Goal: Task Accomplishment & Management: Complete application form

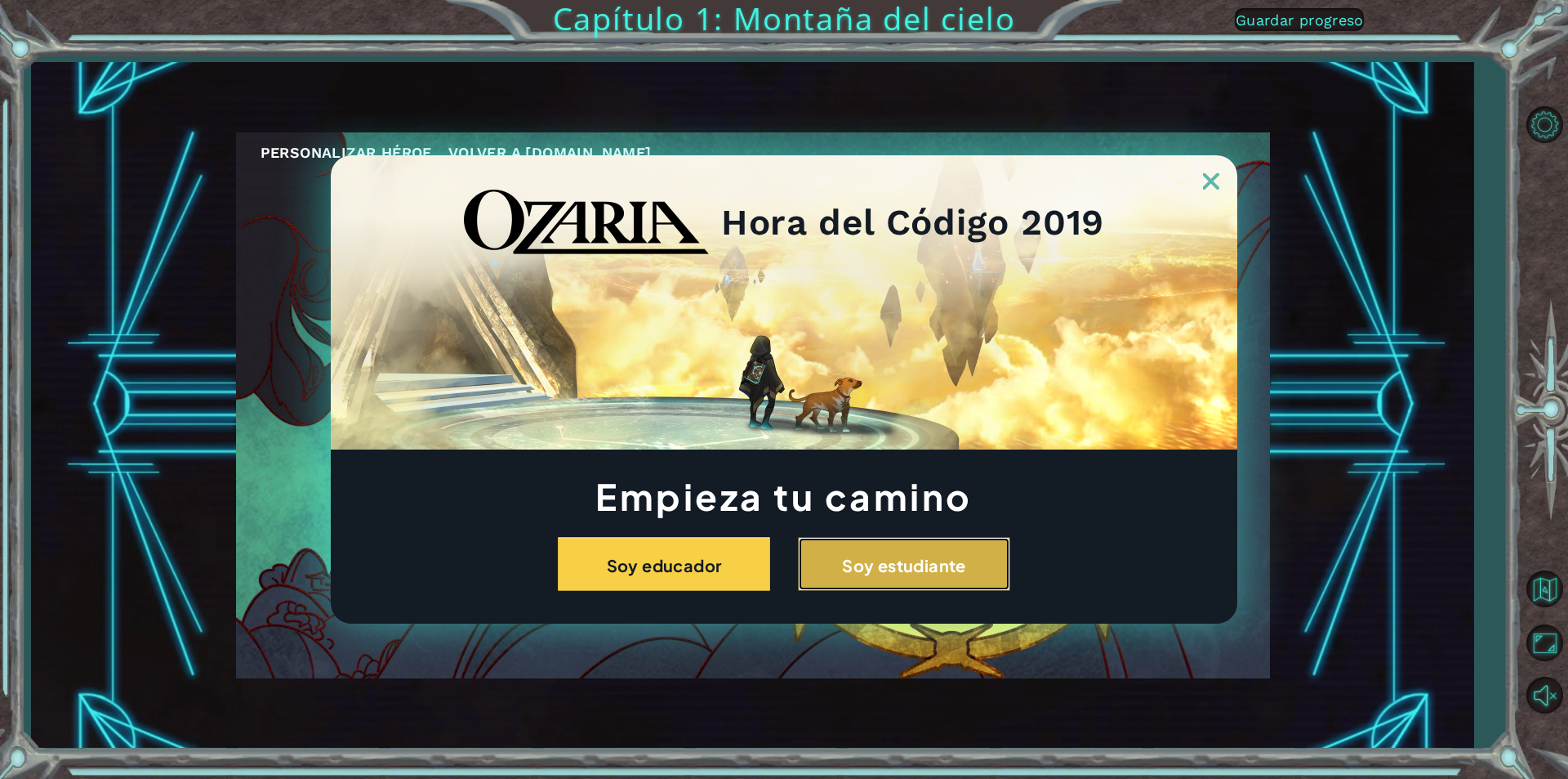
click at [914, 557] on font "Soy estudiante" at bounding box center [903, 565] width 124 height 21
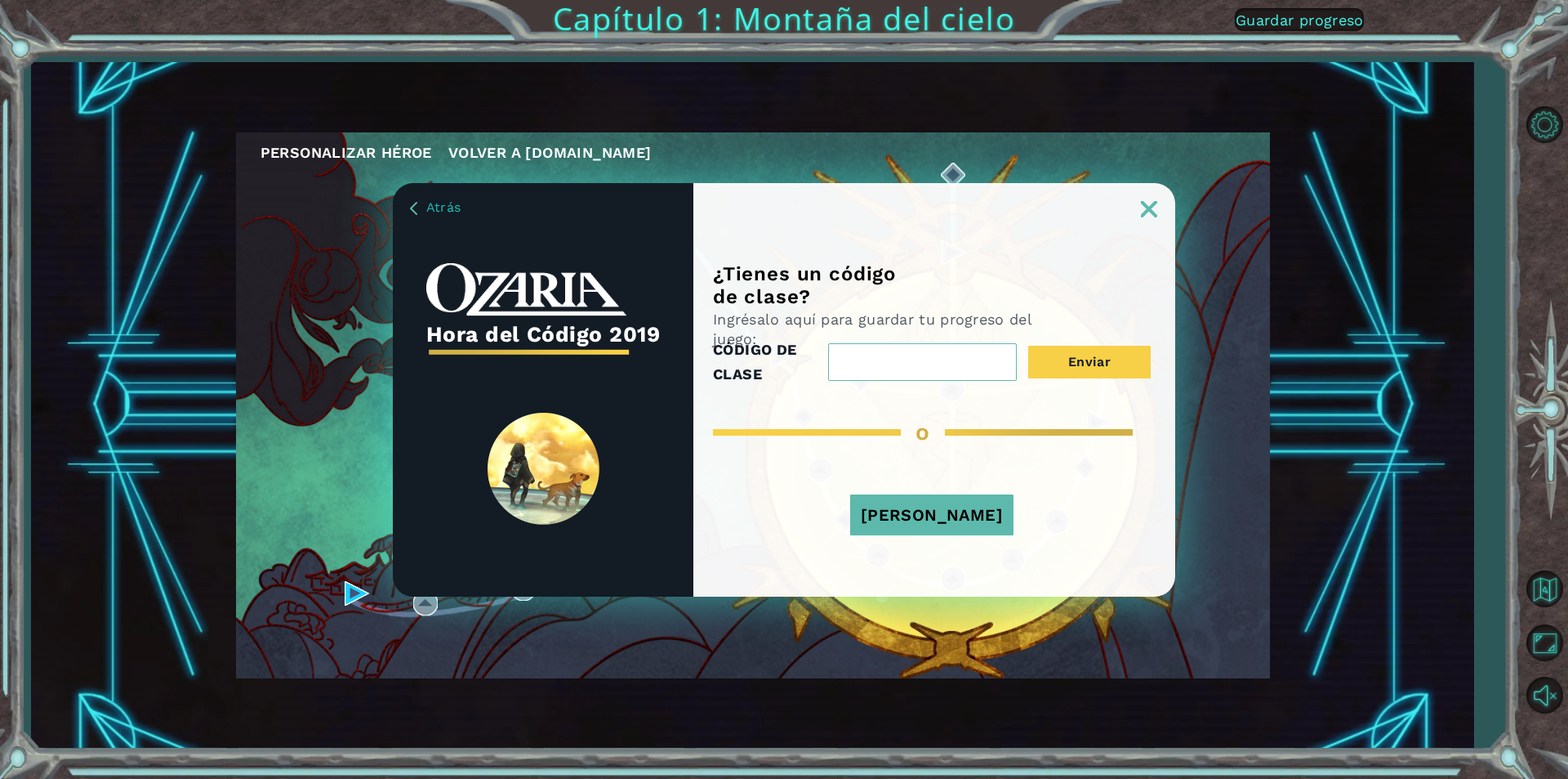
paste input "FullCityLife"
type input "FullCityLife"
click at [979, 527] on button "[PERSON_NAME]" at bounding box center [932, 514] width 163 height 41
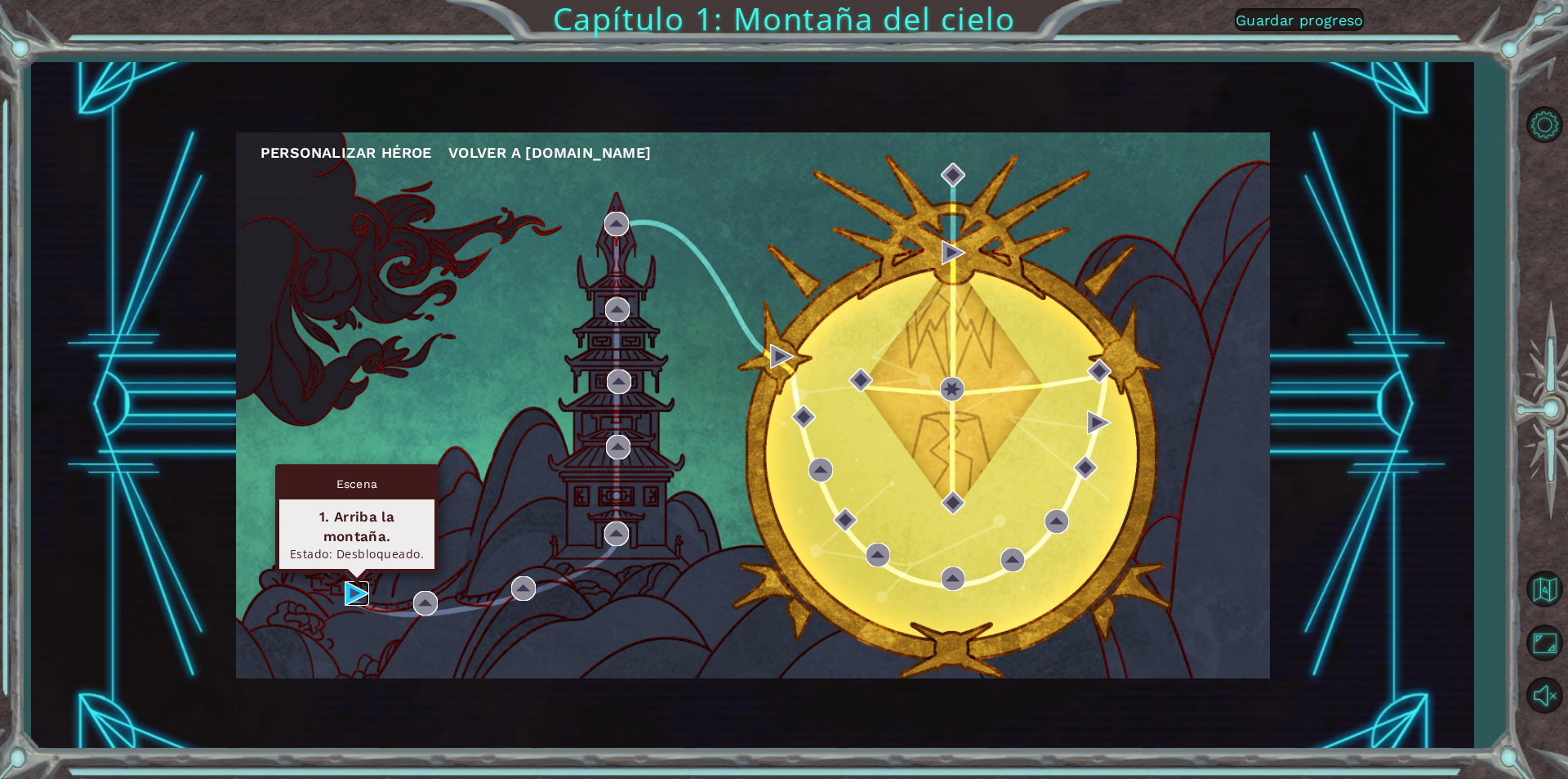
click at [365, 602] on img at bounding box center [356, 592] width 24 height 24
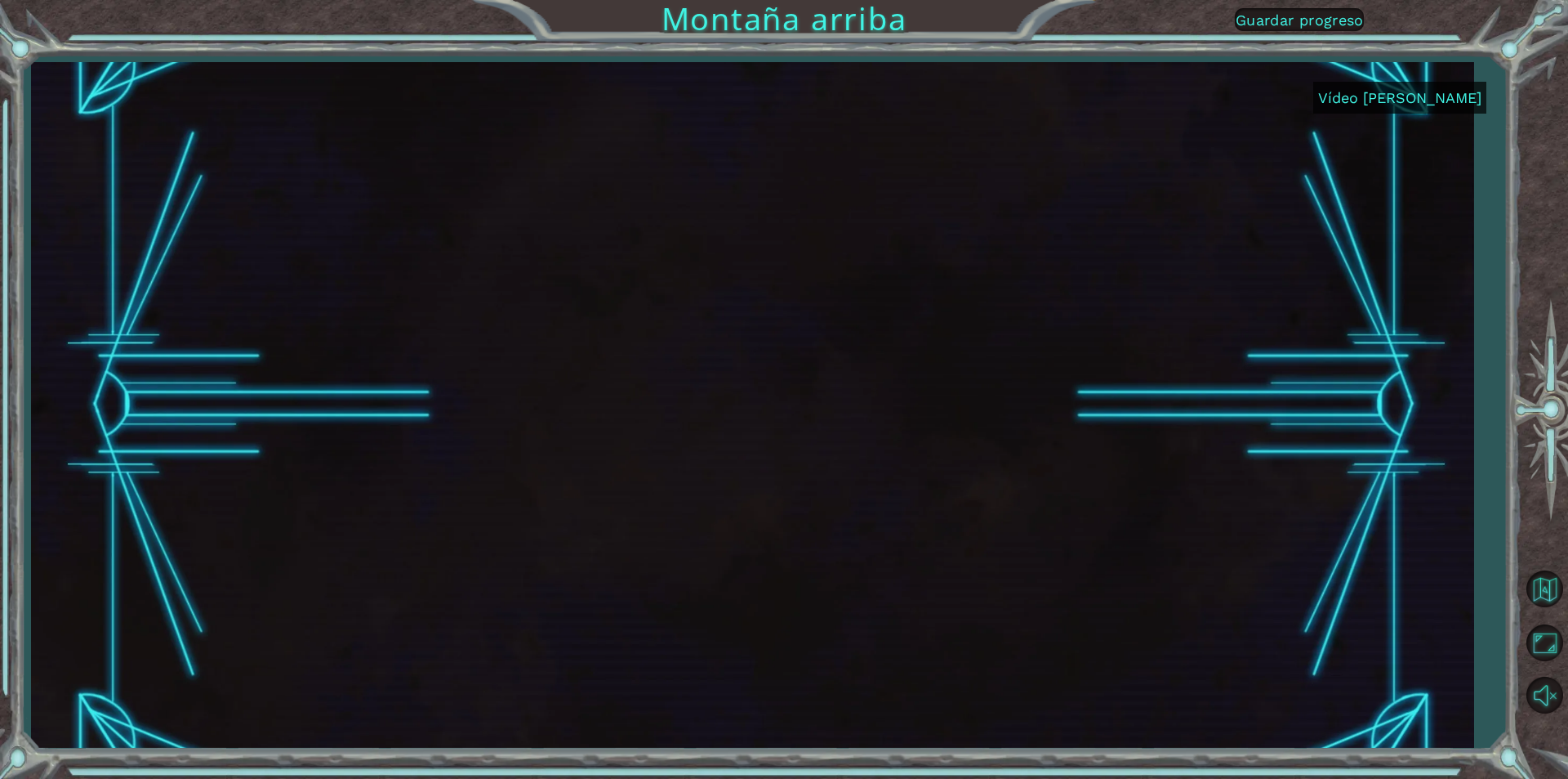
click at [1371, 103] on font "Vídeo [PERSON_NAME]" at bounding box center [1400, 97] width 163 height 17
click at [1406, 103] on font "Vídeo [PERSON_NAME]" at bounding box center [1400, 97] width 163 height 17
click at [1406, 104] on font "Vídeo [PERSON_NAME]" at bounding box center [1400, 97] width 163 height 17
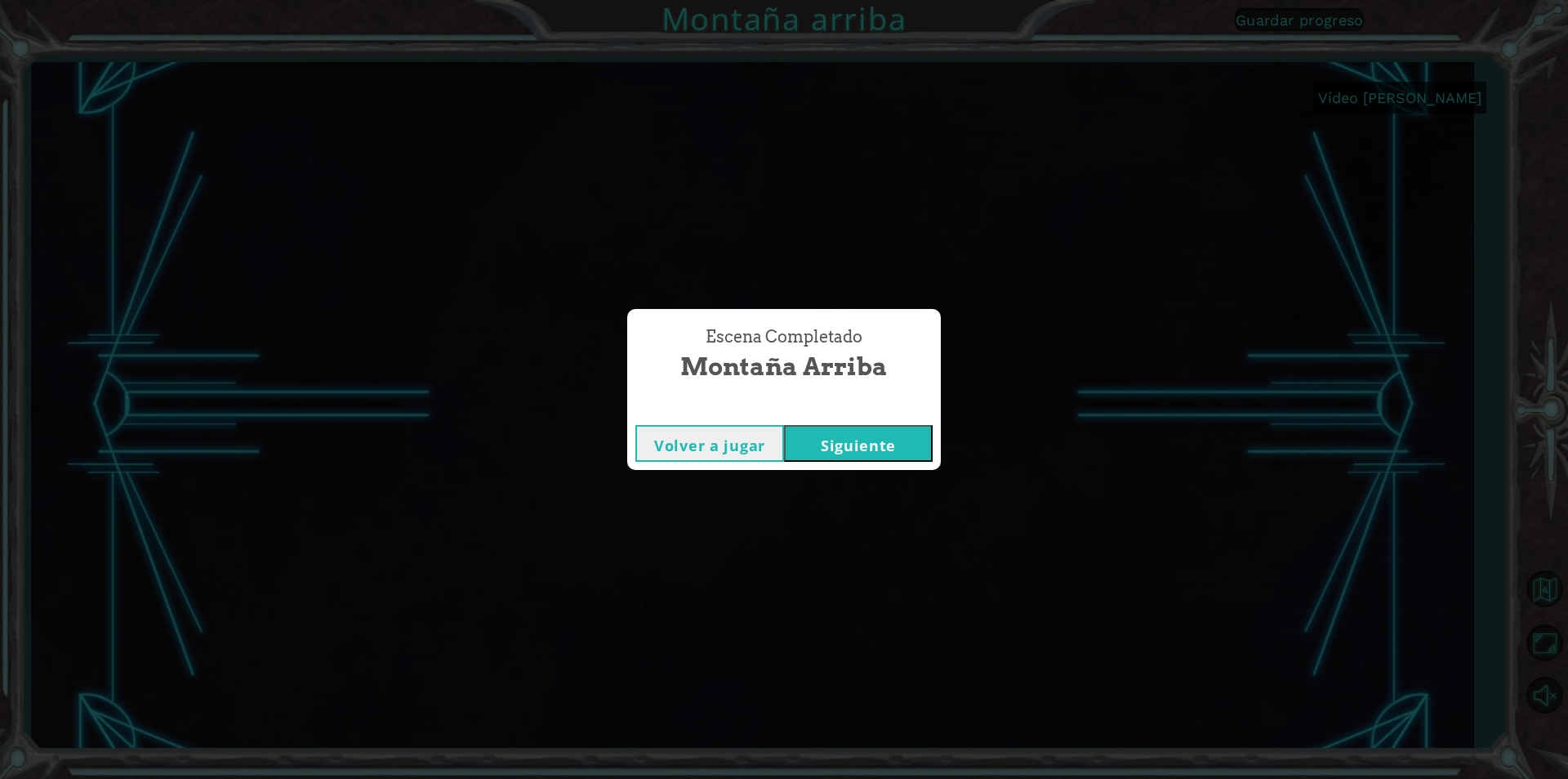
click at [695, 444] on font "Volver a jugar" at bounding box center [709, 446] width 111 height 20
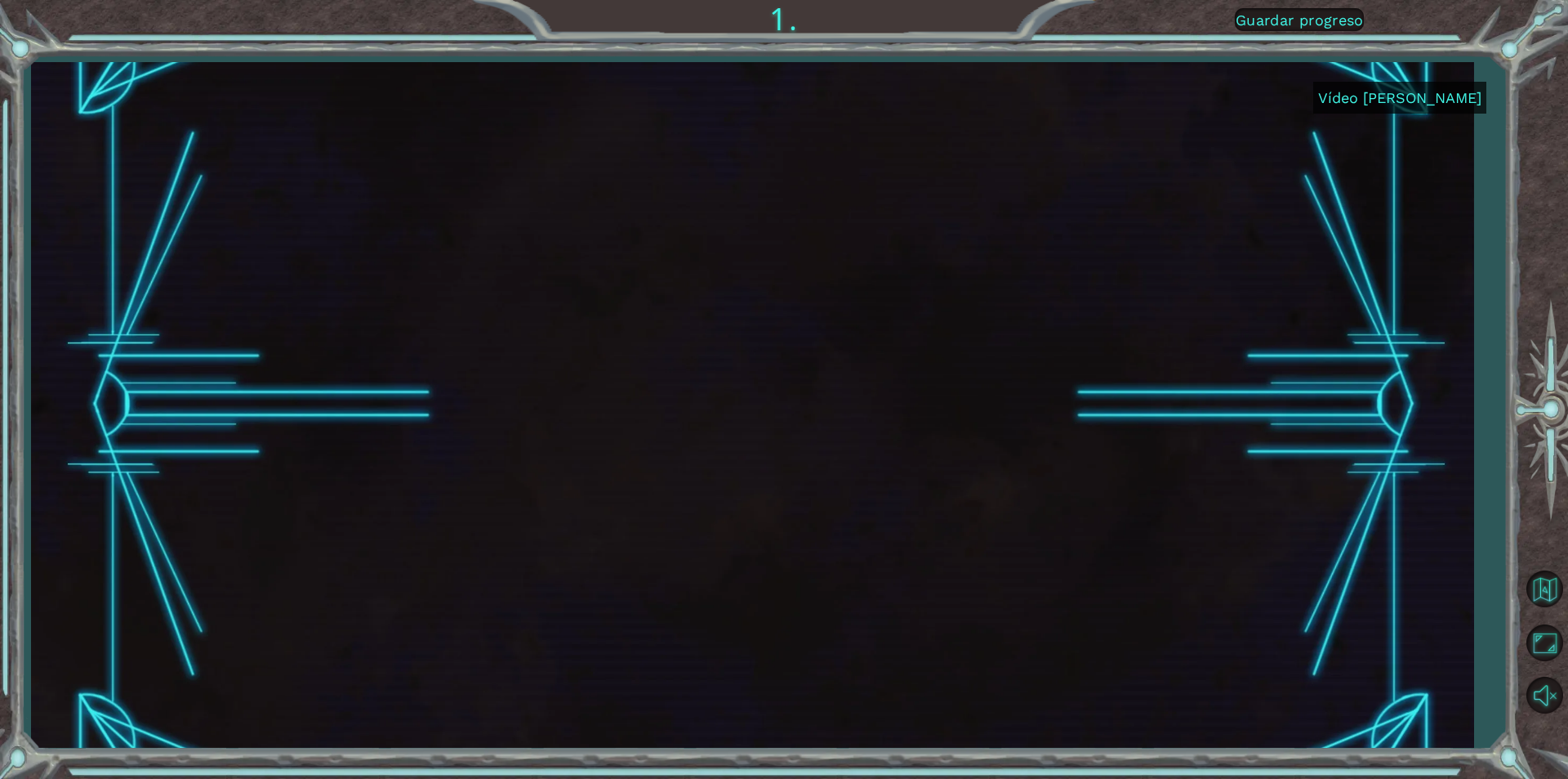
click at [1413, 94] on font "Vídeo [PERSON_NAME]" at bounding box center [1400, 97] width 163 height 17
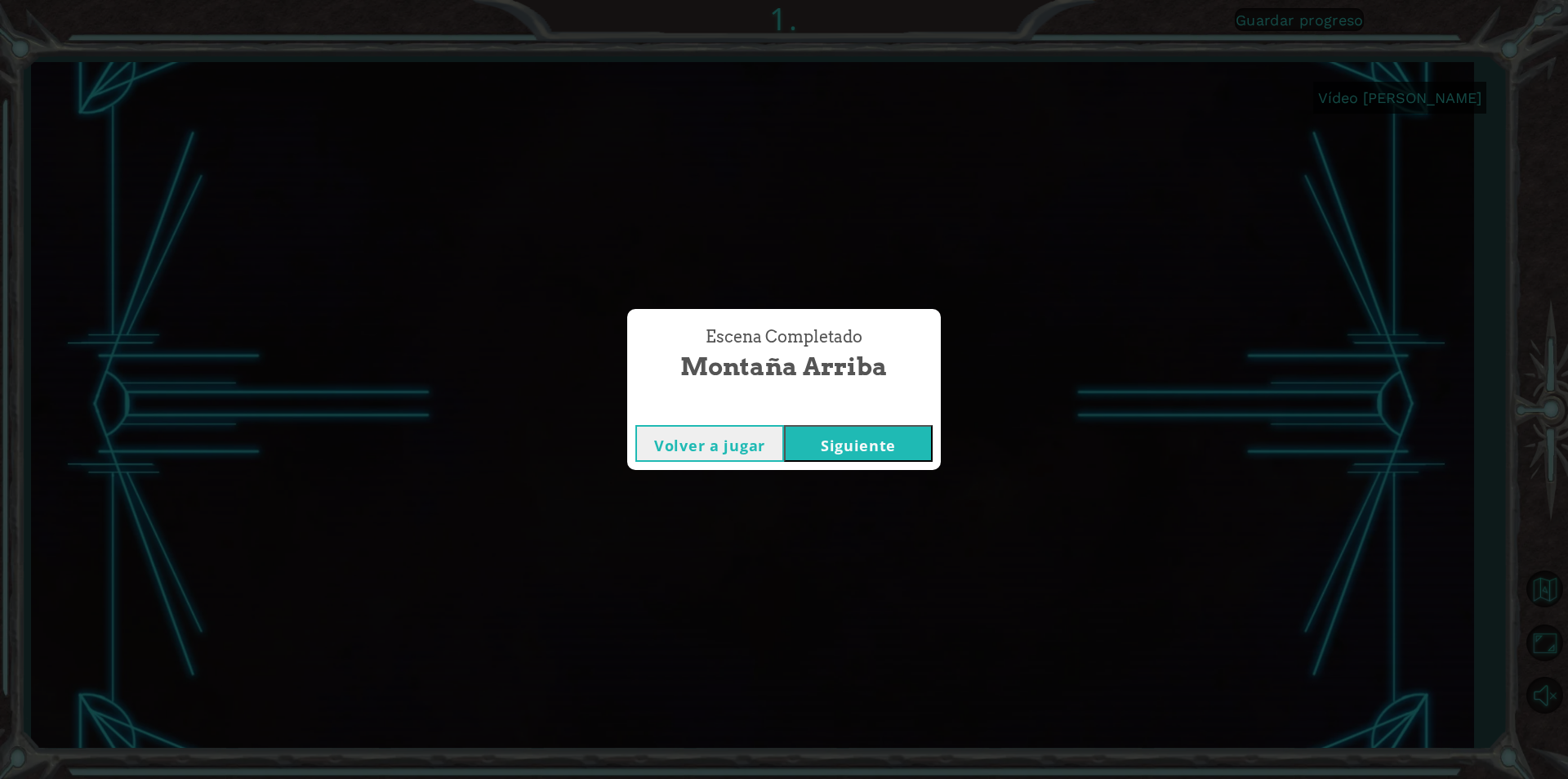
drag, startPoint x: 831, startPoint y: 532, endPoint x: 831, endPoint y: 522, distance: 10.0
click at [831, 522] on div "Escena Completado Montaña arriba Volver a jugar [GEOGRAPHIC_DATA]" at bounding box center [784, 389] width 1568 height 779
click at [729, 447] on font "Volver a jugar" at bounding box center [709, 446] width 111 height 20
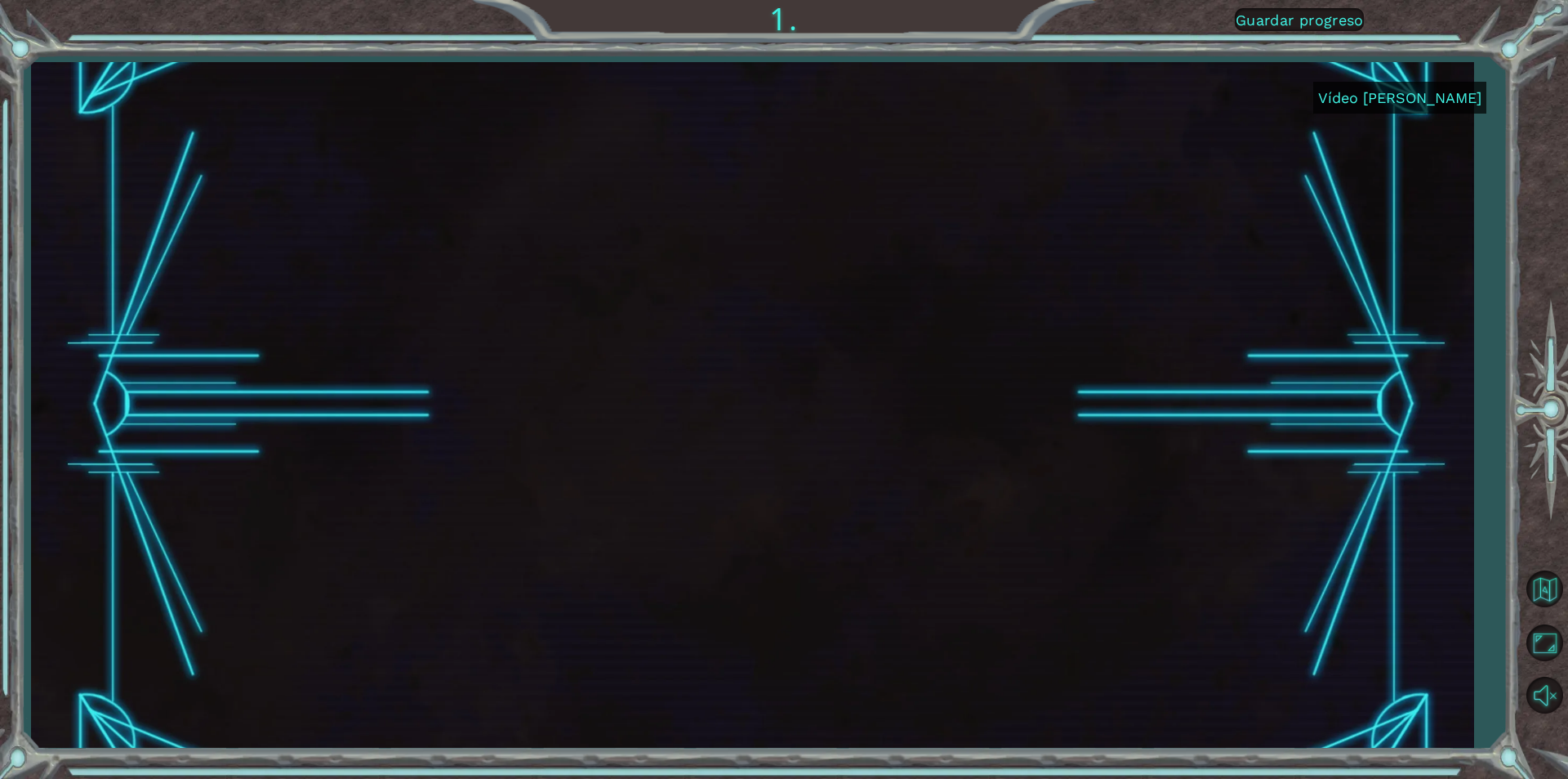
click at [1426, 89] on font "Vídeo [PERSON_NAME]" at bounding box center [1400, 97] width 163 height 17
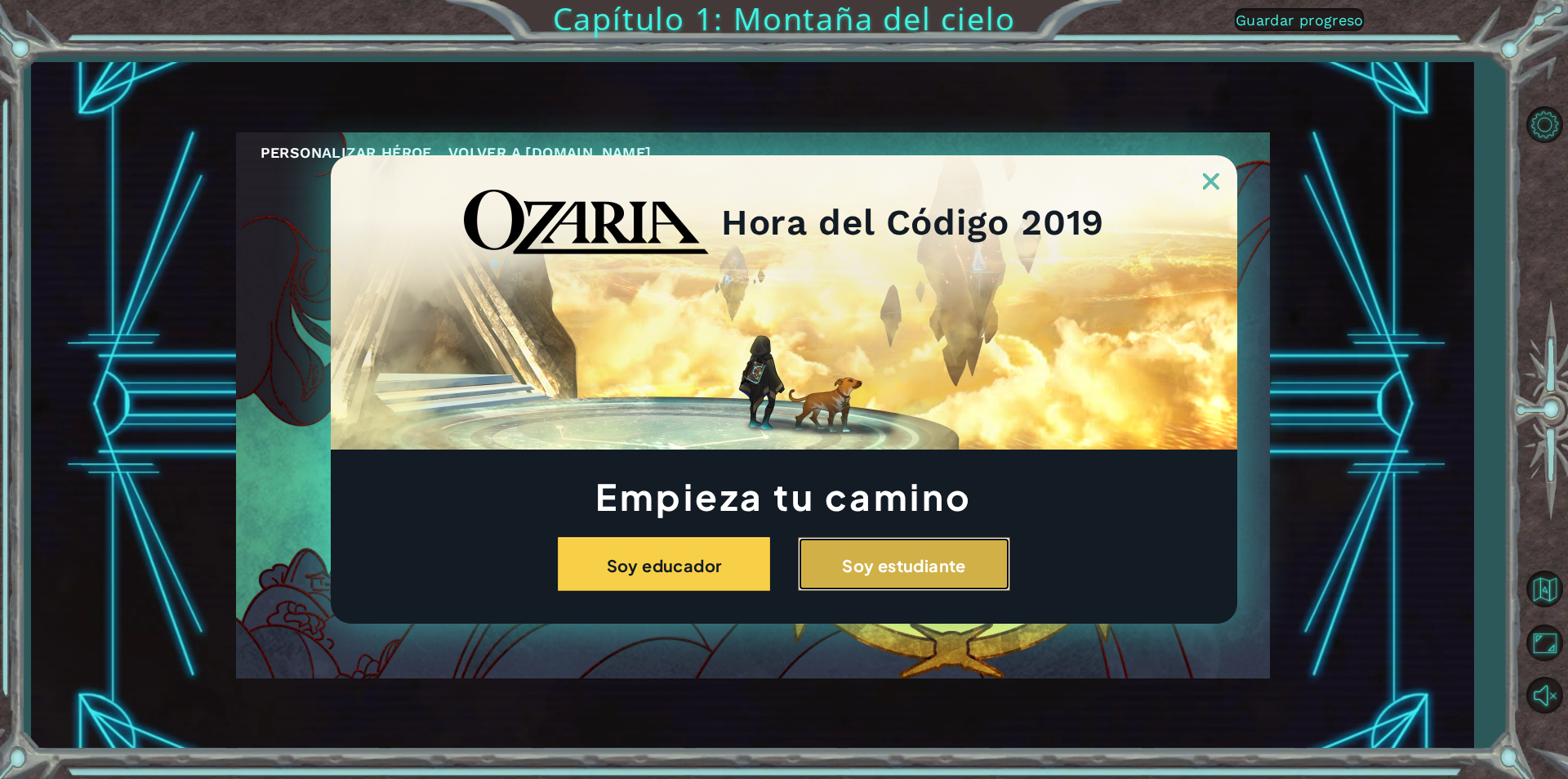
click at [862, 545] on button "Soy estudiante" at bounding box center [903, 563] width 212 height 54
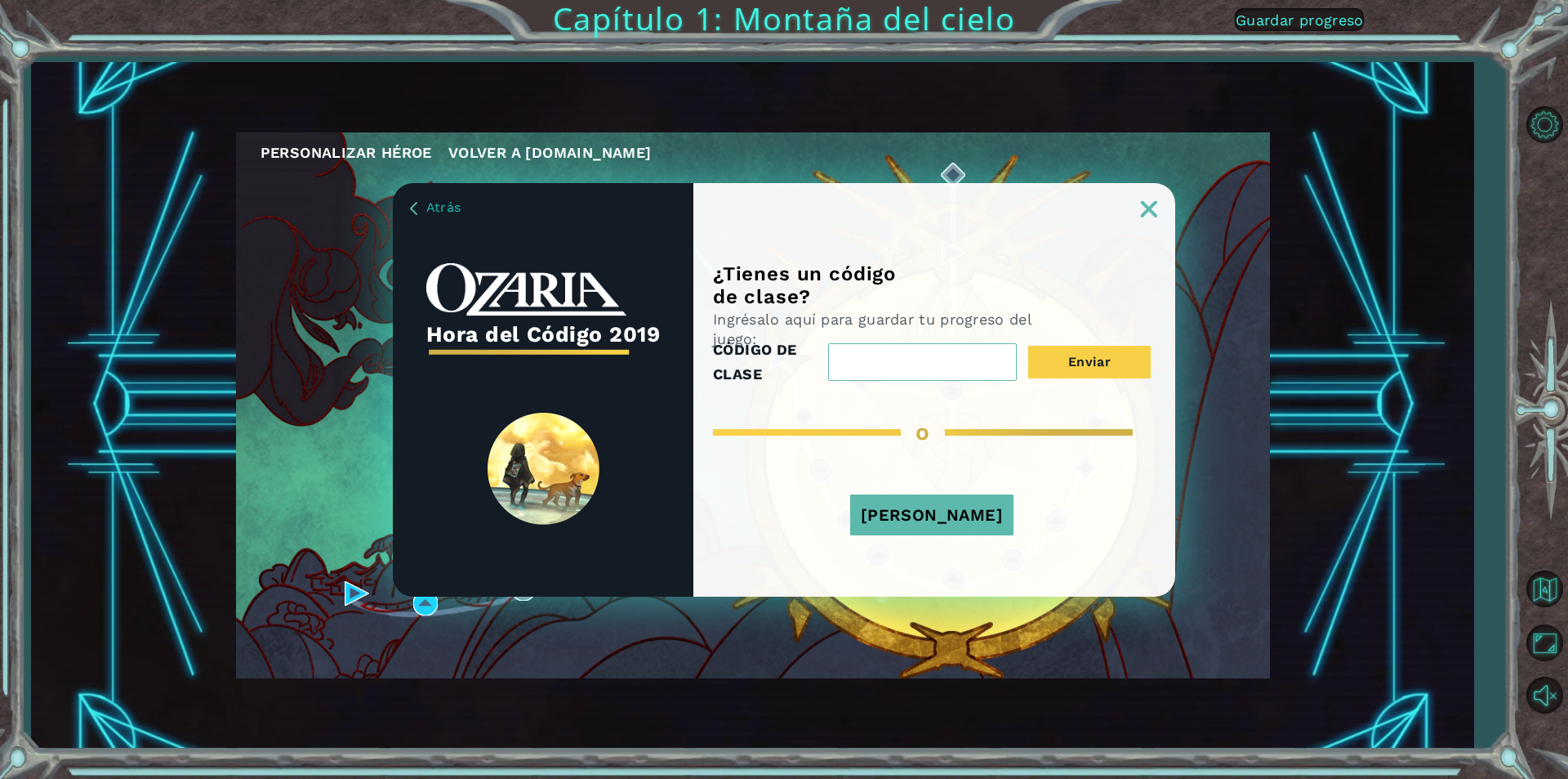
click at [886, 343] on input "CÓDIGO DE CLASE" at bounding box center [923, 362] width 189 height 37
type input "FullCityLife"
click at [1048, 366] on button "Enviar" at bounding box center [1089, 362] width 122 height 32
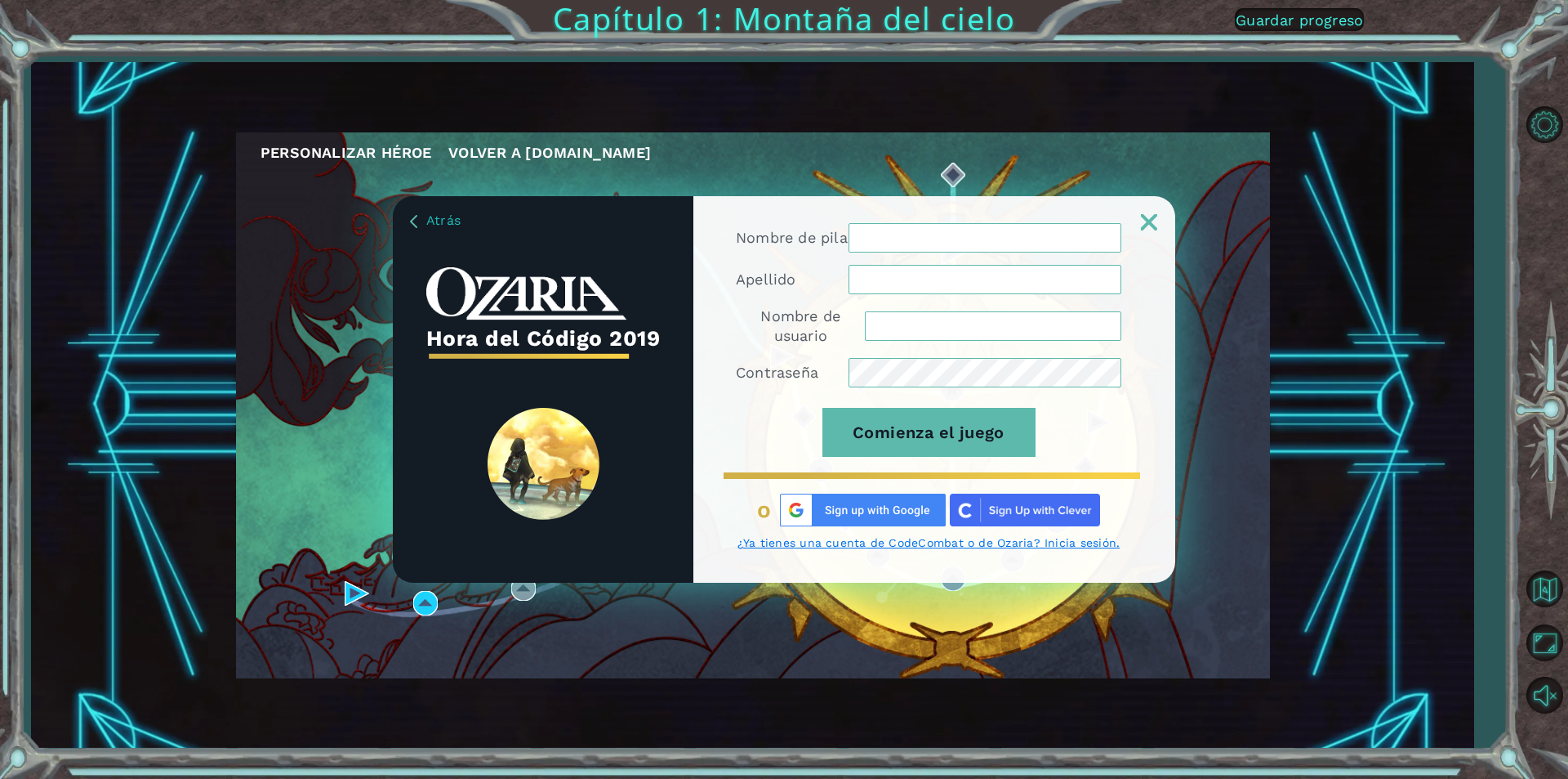
click at [876, 511] on img at bounding box center [863, 510] width 166 height 32
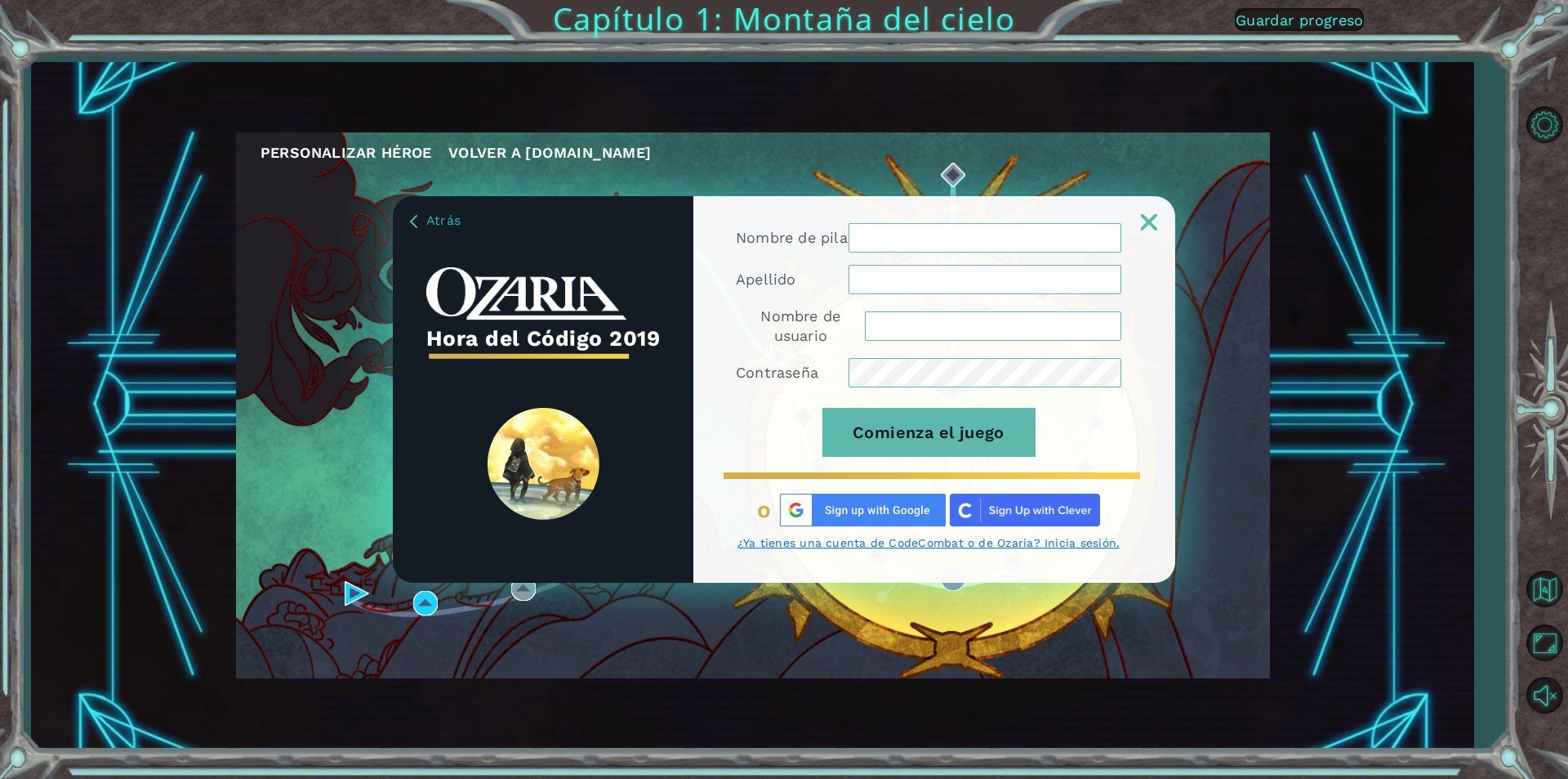
click at [876, 511] on img at bounding box center [863, 510] width 166 height 32
click at [800, 522] on img at bounding box center [863, 510] width 166 height 32
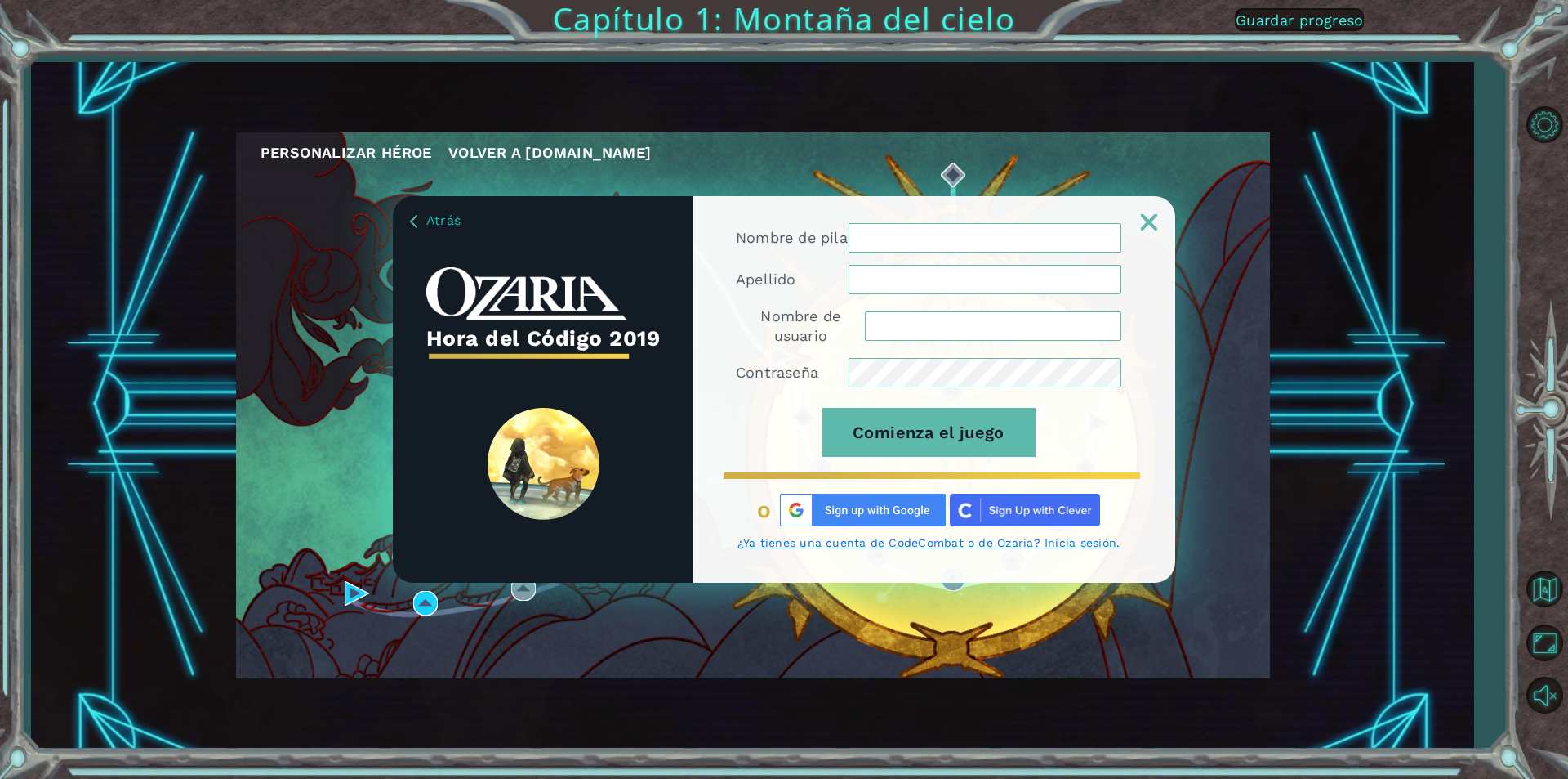
click at [800, 522] on img at bounding box center [863, 510] width 166 height 32
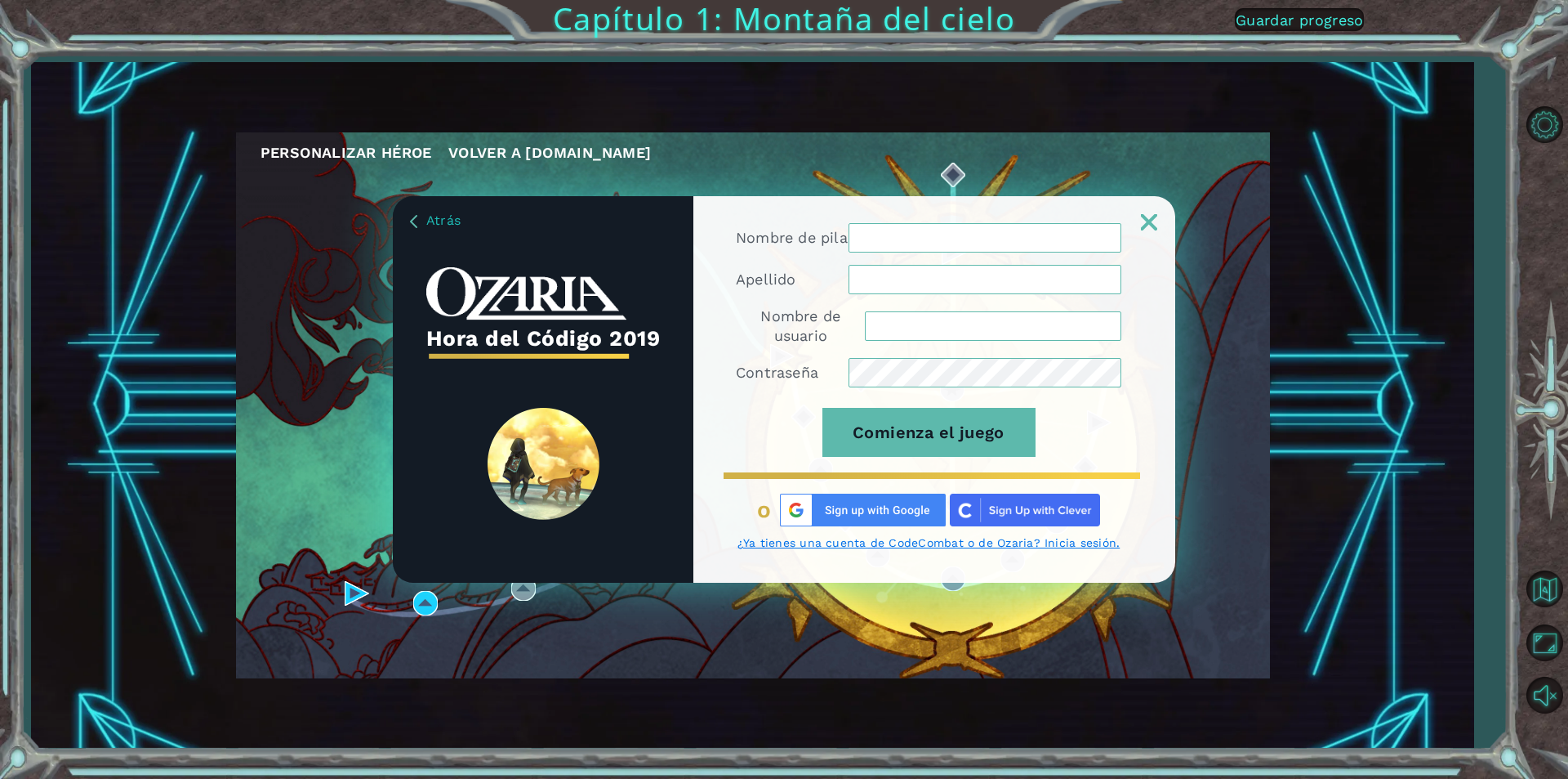
click at [800, 522] on img at bounding box center [863, 510] width 166 height 32
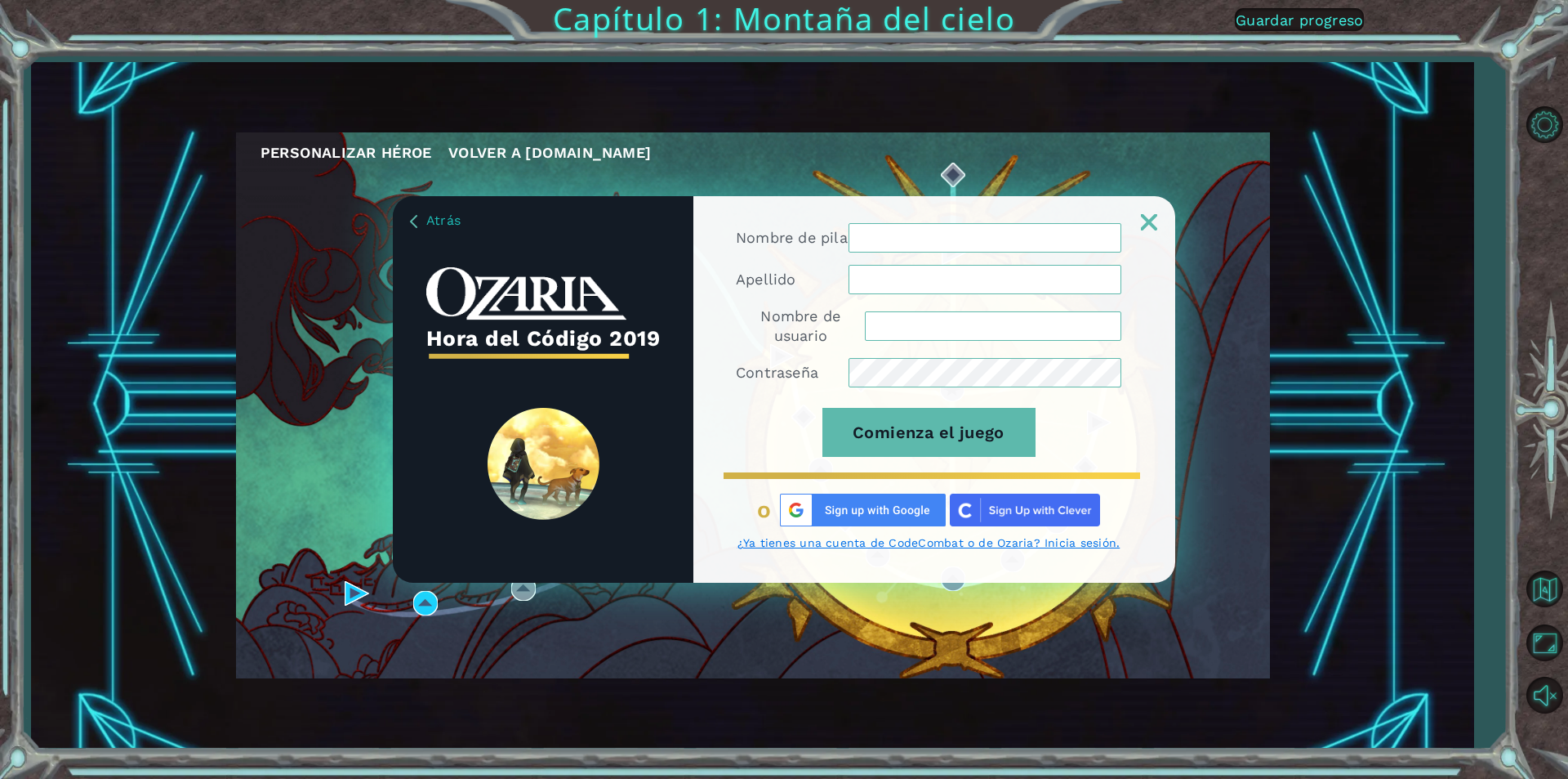
click at [800, 522] on img at bounding box center [863, 510] width 166 height 32
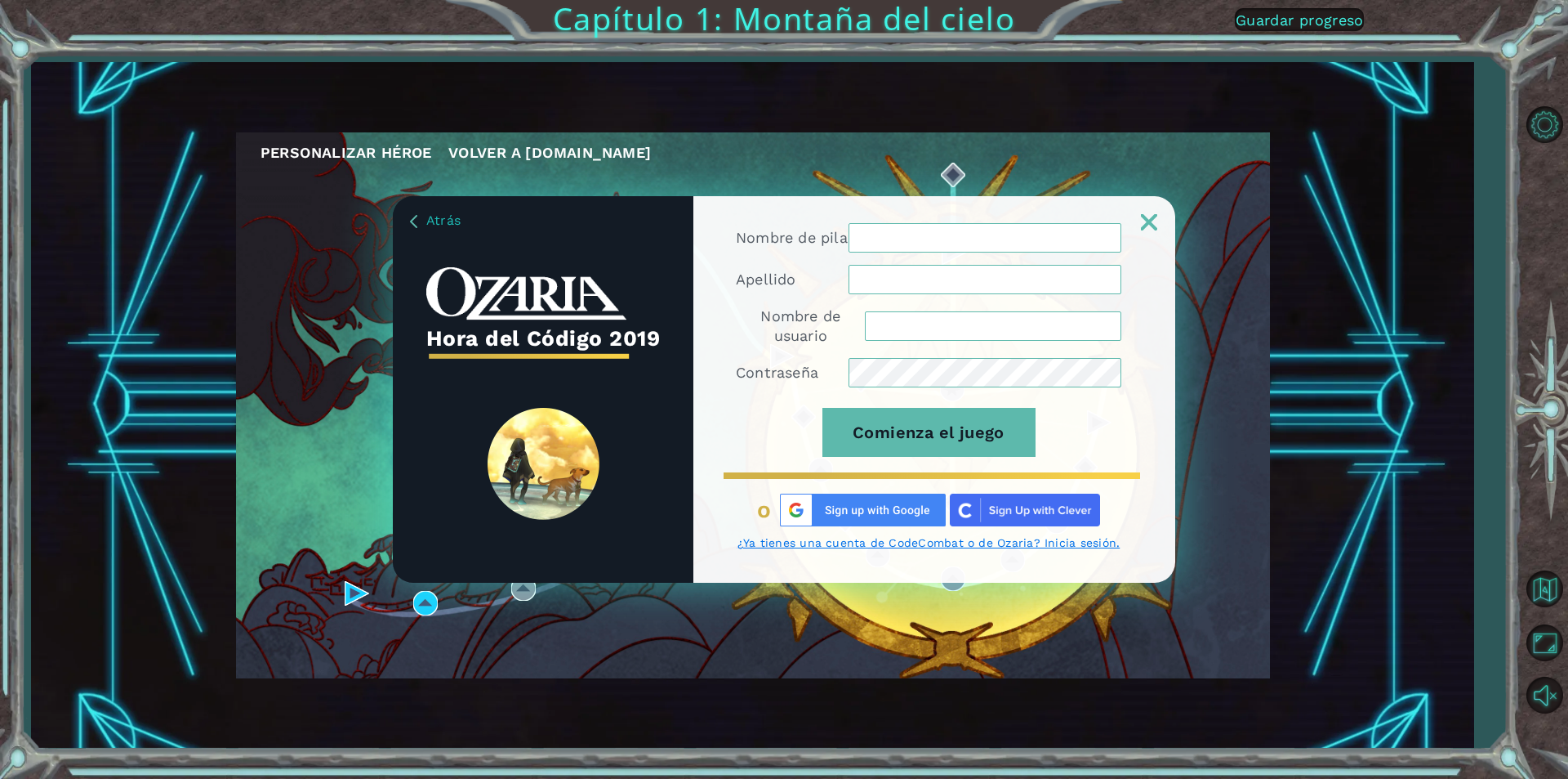
click at [800, 522] on img at bounding box center [863, 510] width 166 height 32
click at [869, 517] on img at bounding box center [863, 510] width 166 height 32
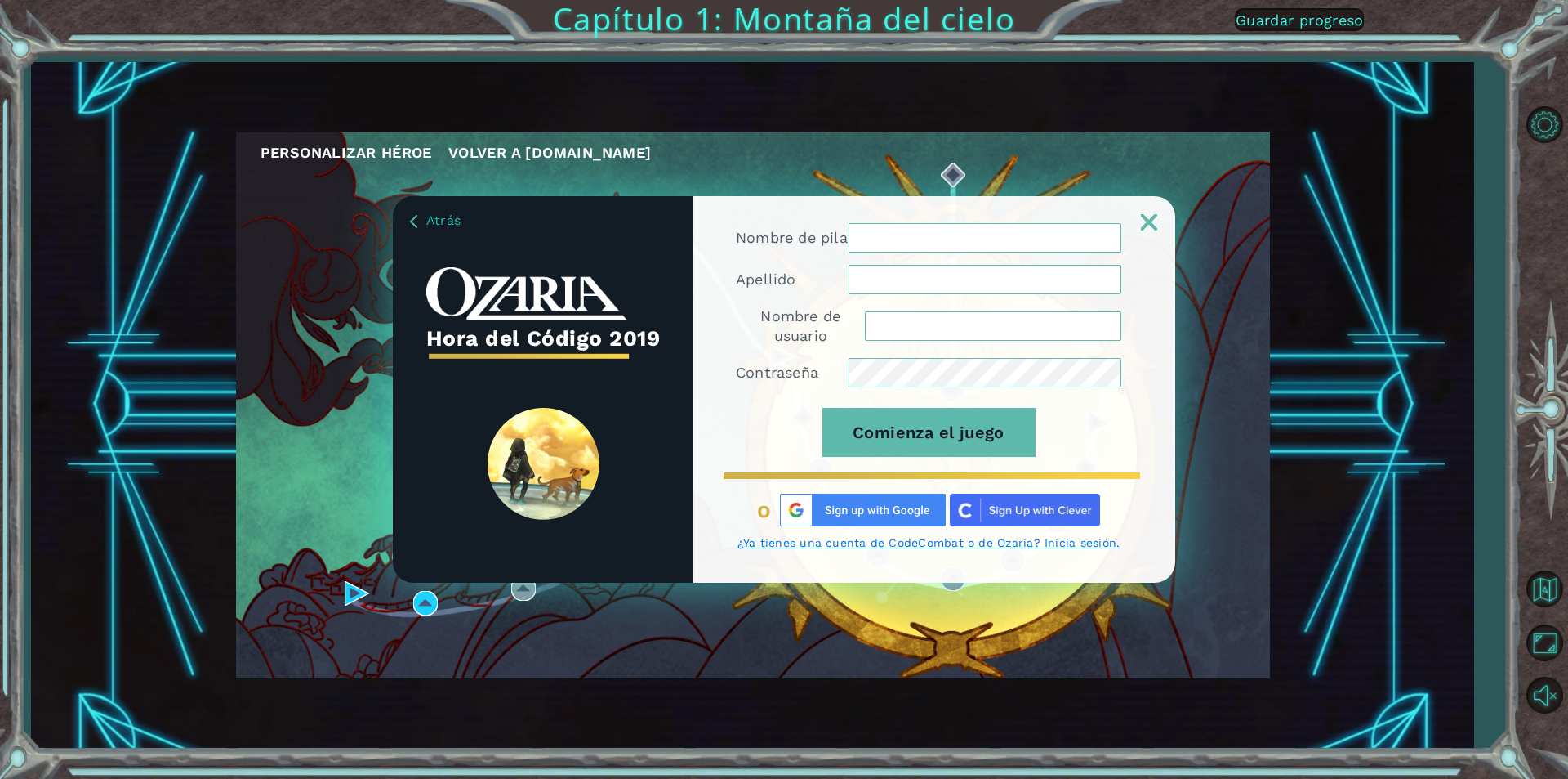
click at [869, 517] on img at bounding box center [863, 510] width 166 height 32
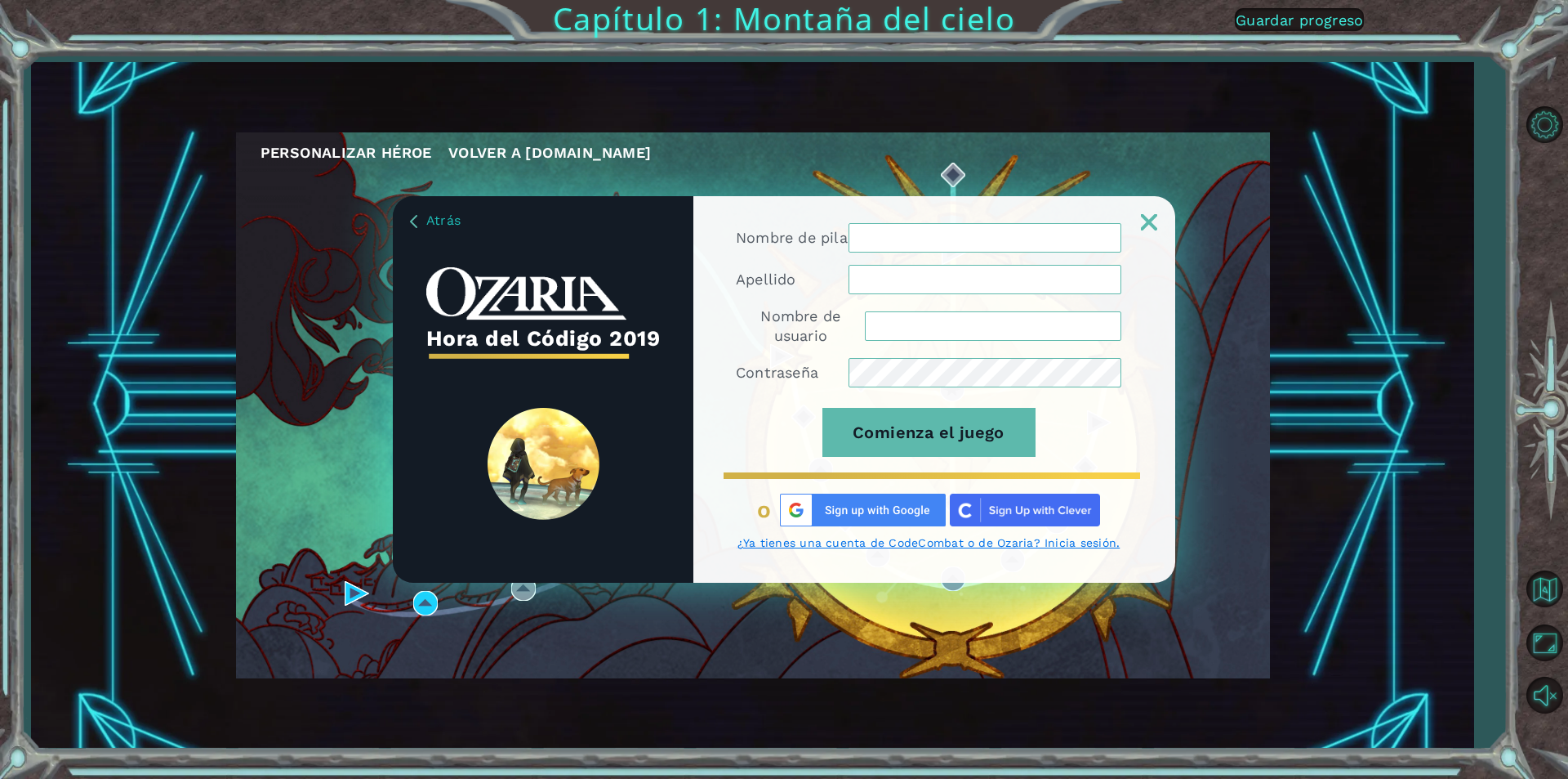
click at [869, 517] on img at bounding box center [863, 510] width 166 height 32
click at [864, 517] on img at bounding box center [863, 510] width 166 height 32
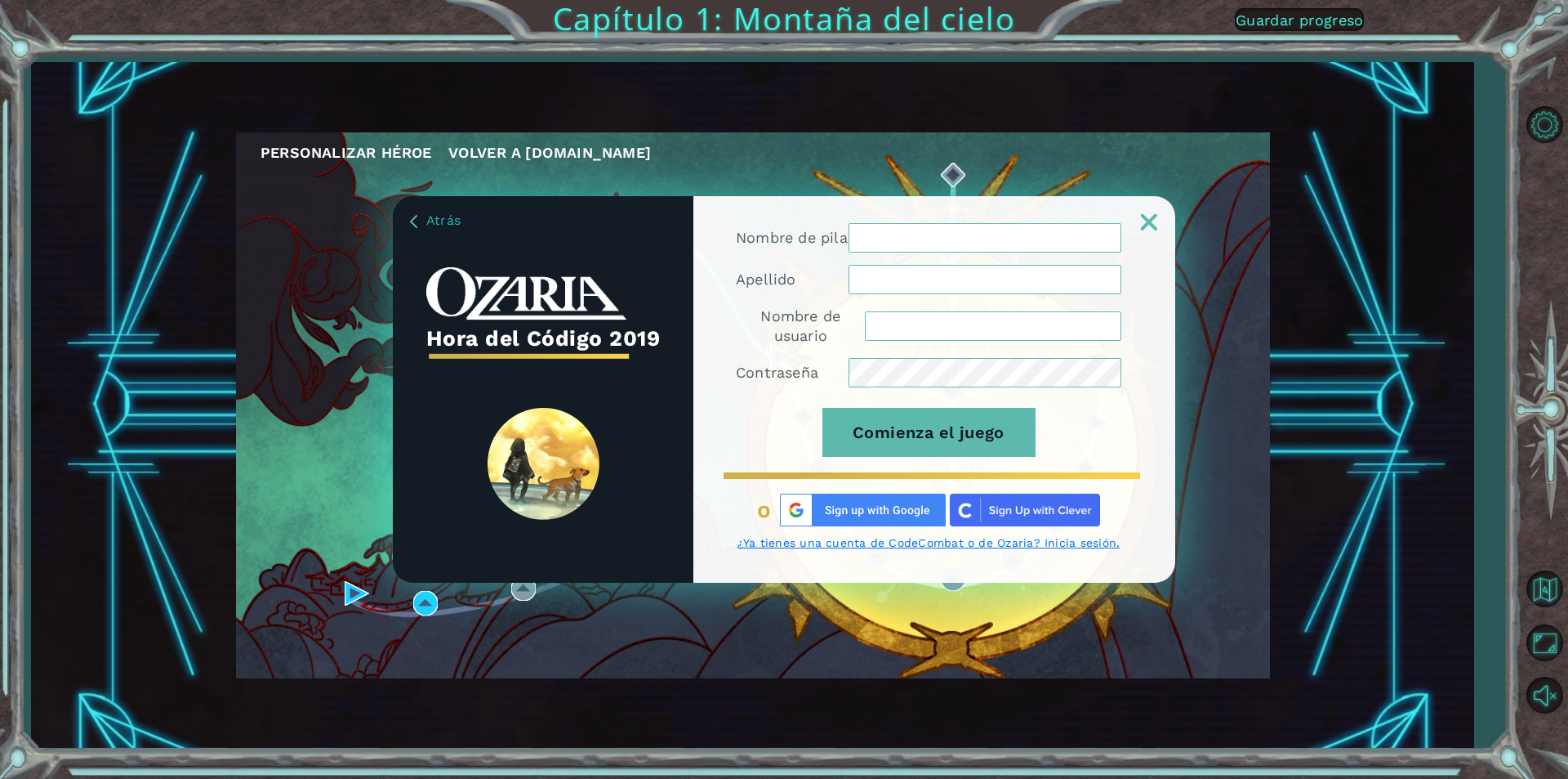
click at [864, 517] on img at bounding box center [863, 510] width 166 height 32
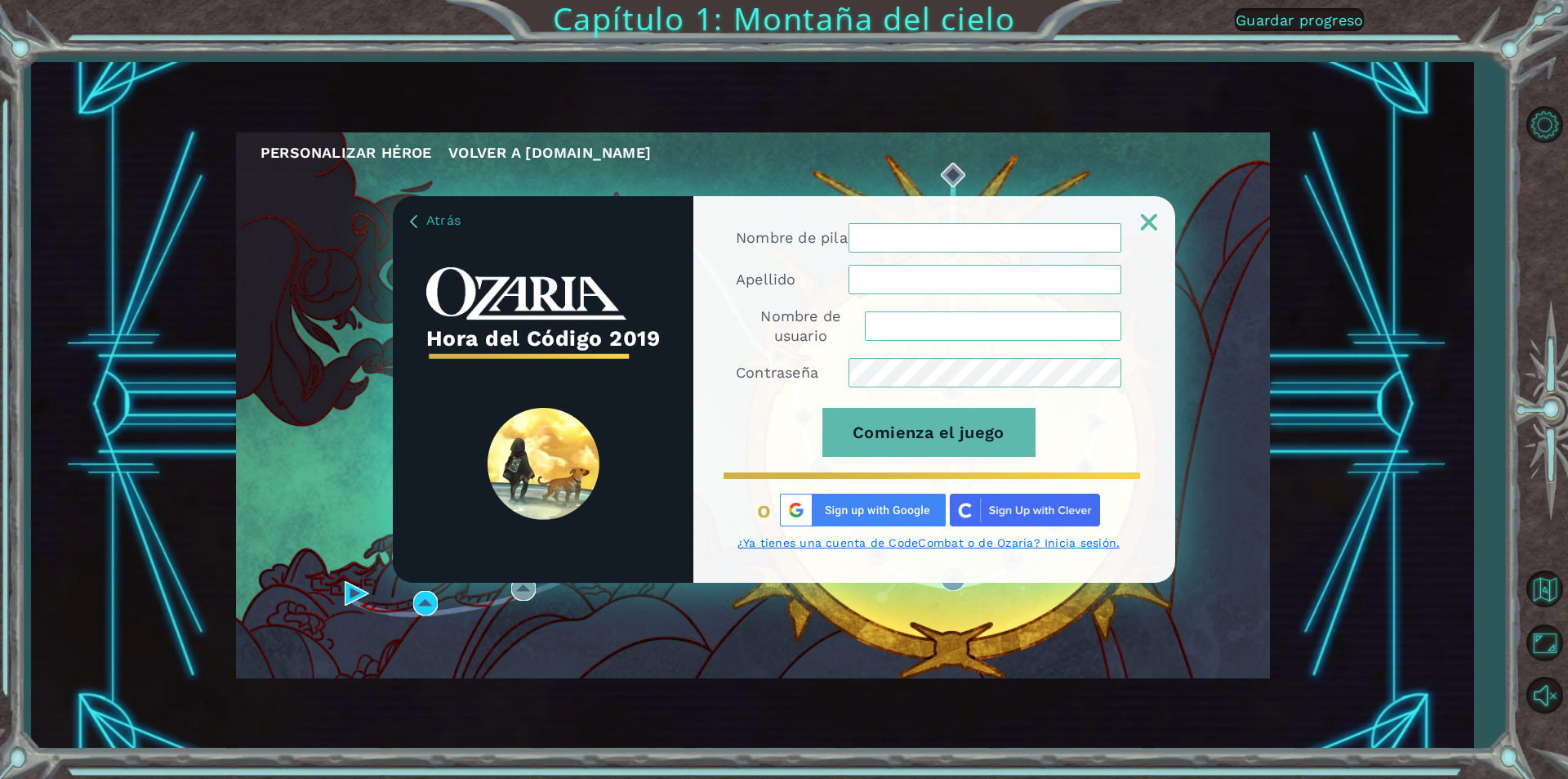
click at [864, 517] on img at bounding box center [863, 510] width 166 height 32
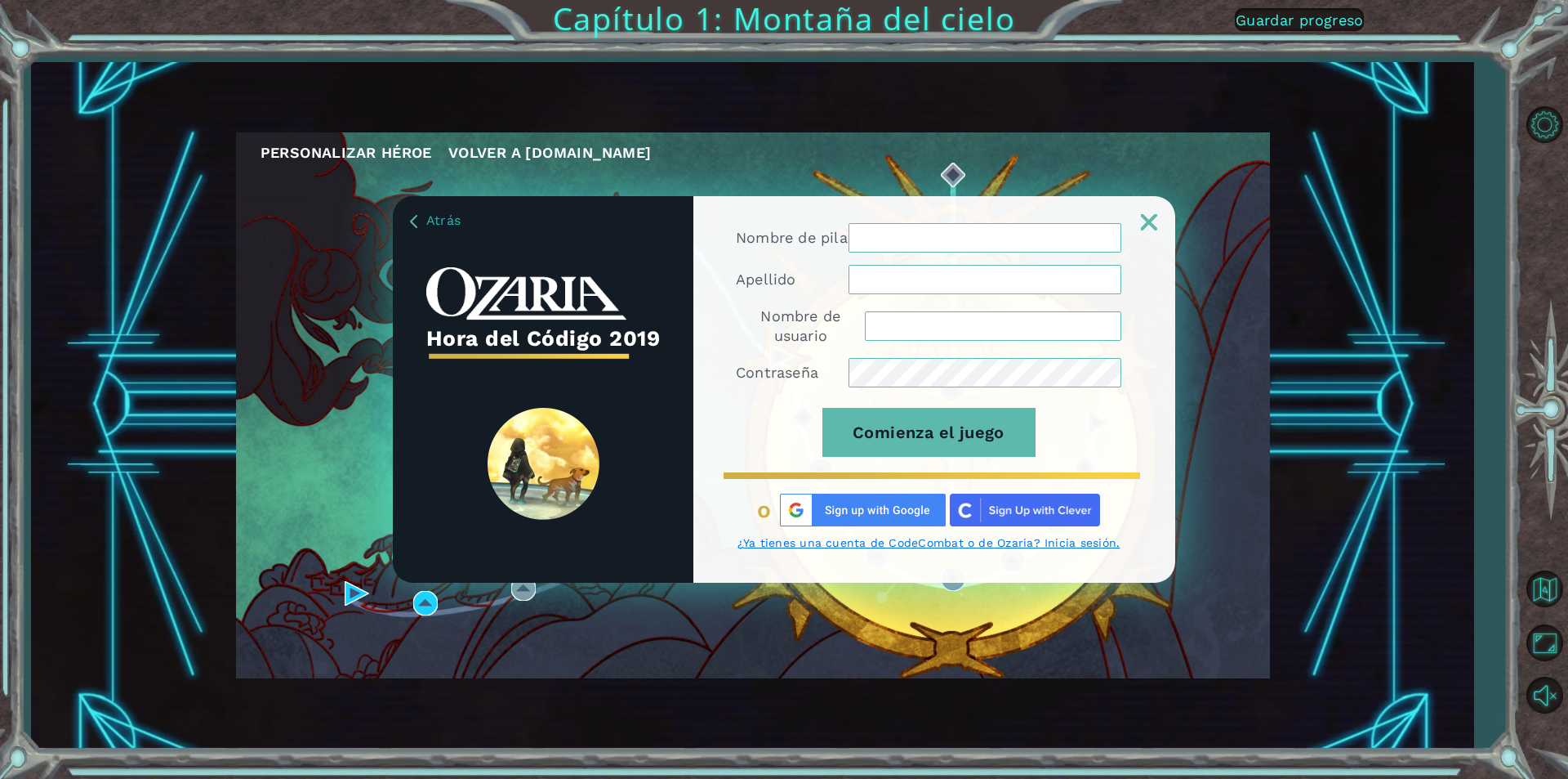
click at [819, 513] on img at bounding box center [863, 510] width 166 height 32
click at [818, 513] on img at bounding box center [863, 510] width 166 height 32
click at [816, 513] on img at bounding box center [863, 510] width 166 height 32
click at [824, 512] on img at bounding box center [863, 510] width 166 height 32
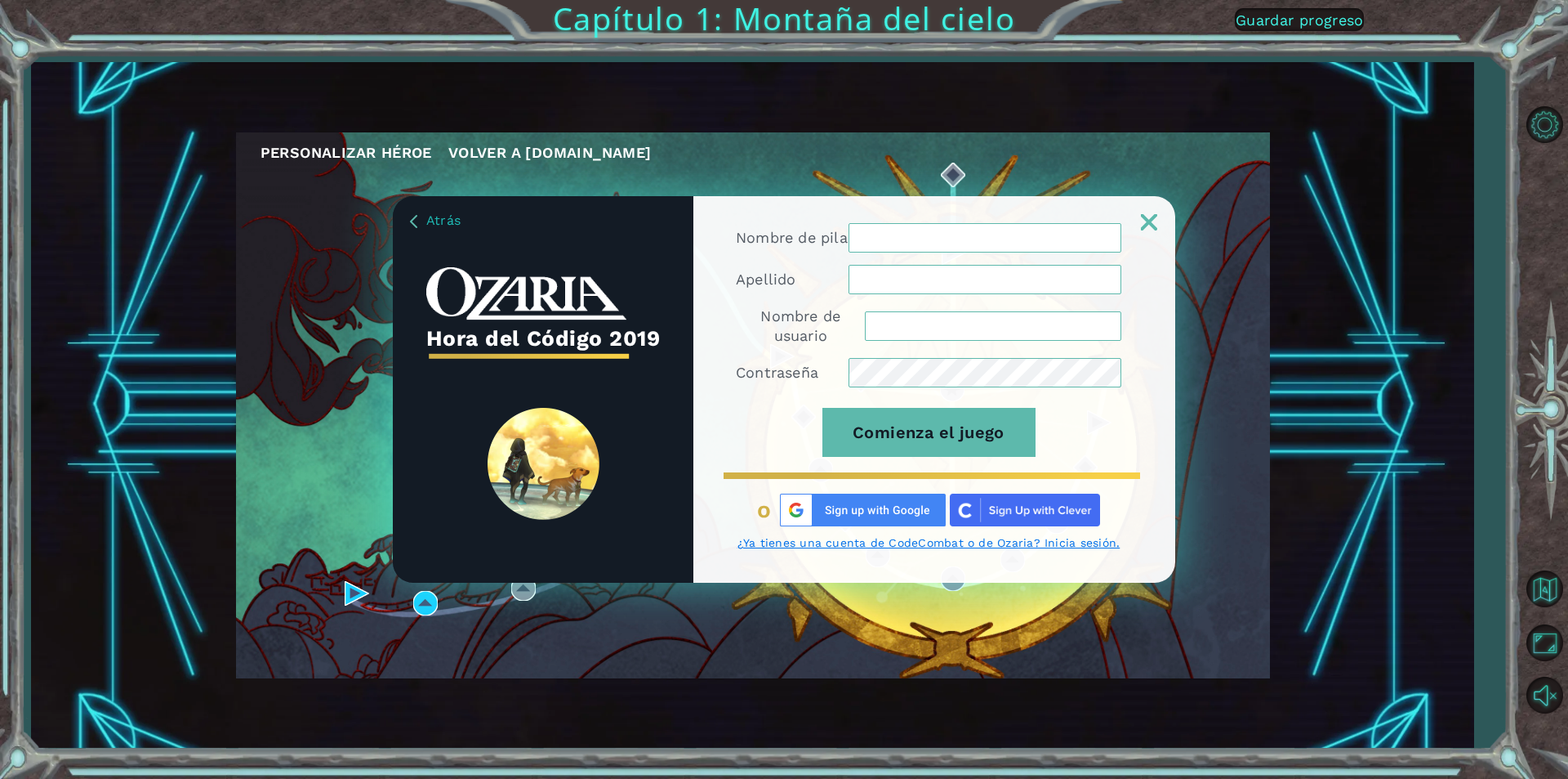
click at [824, 512] on img at bounding box center [863, 510] width 166 height 32
click at [824, 512] on img at bounding box center [863, 510] width 166 height 32
click at [825, 516] on img at bounding box center [863, 510] width 166 height 32
